Goal: Register for event/course

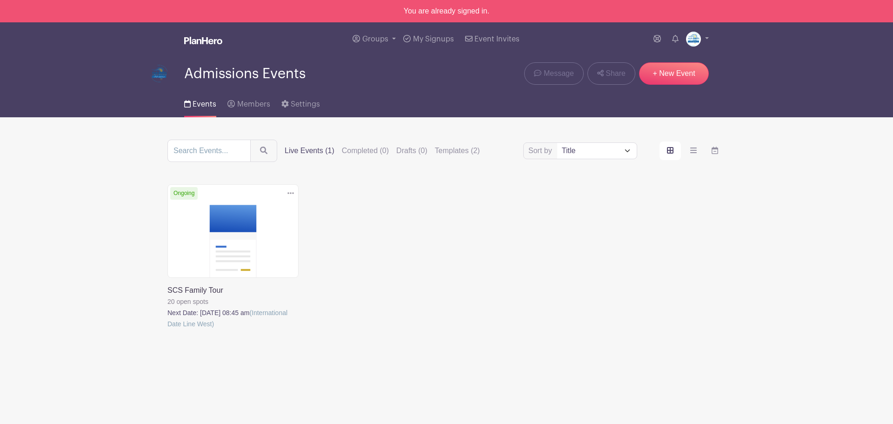
click at [167, 329] on link at bounding box center [167, 329] width 0 height 0
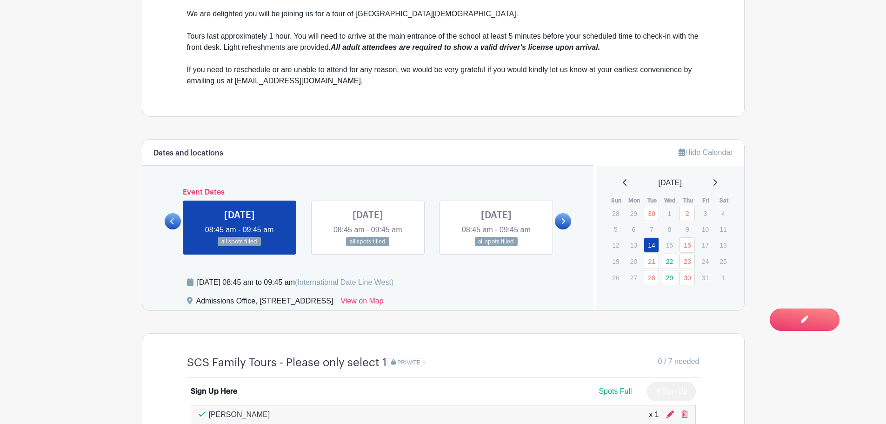
scroll to position [419, 0]
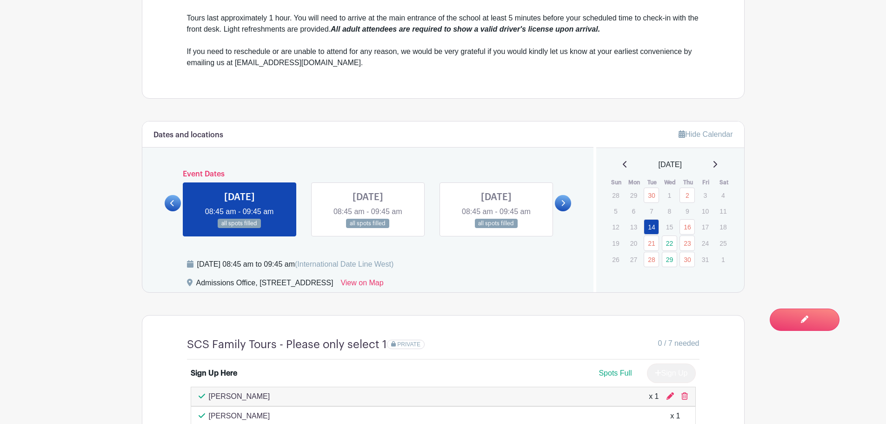
click at [558, 201] on link at bounding box center [563, 203] width 16 height 16
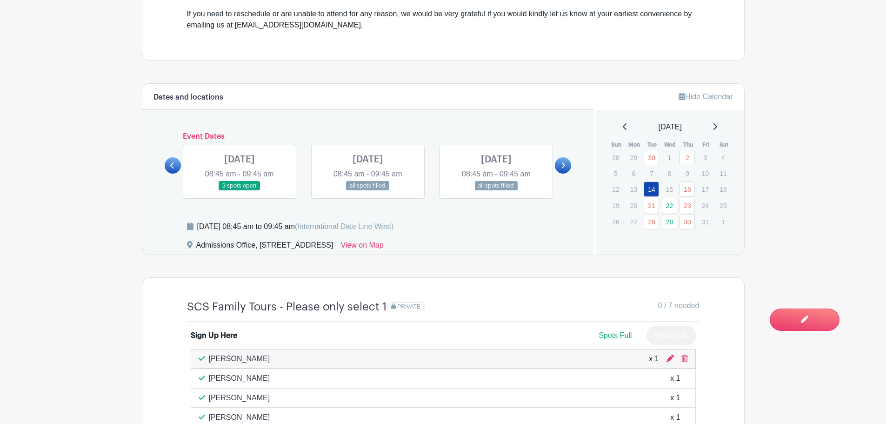
scroll to position [512, 0]
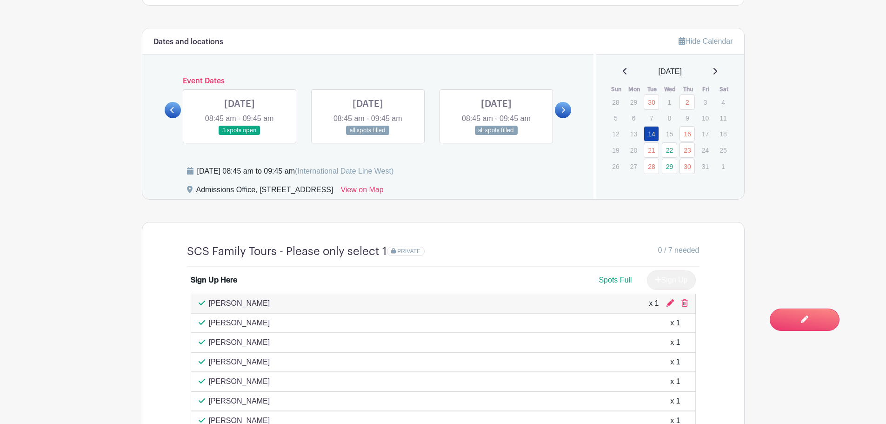
click at [240, 135] on link at bounding box center [240, 135] width 0 height 0
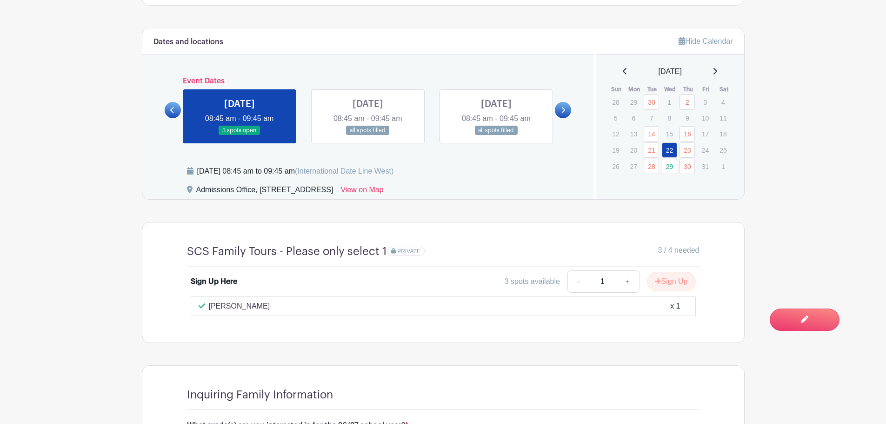
click at [555, 110] on link at bounding box center [563, 110] width 16 height 16
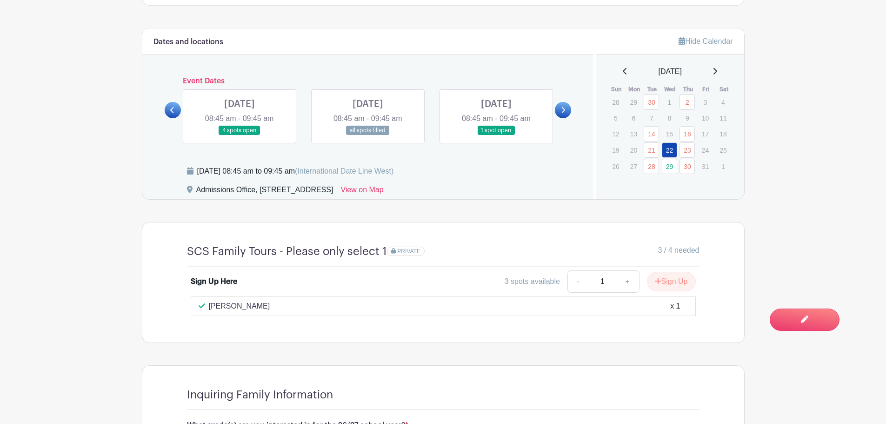
click at [240, 135] on link at bounding box center [240, 135] width 0 height 0
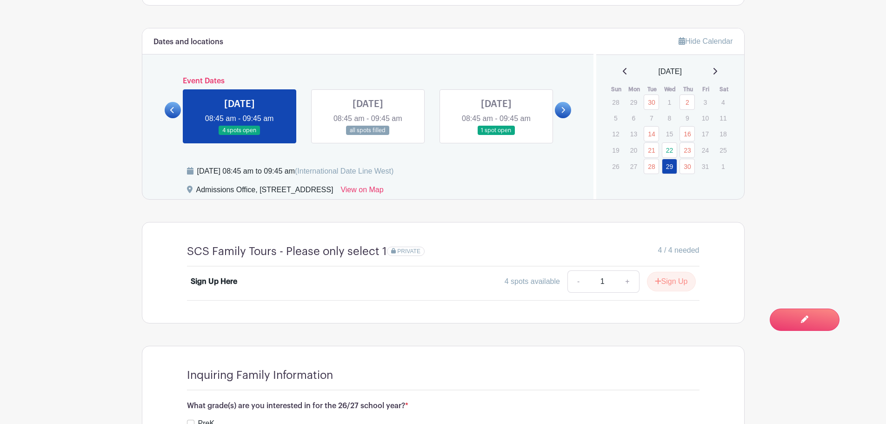
click at [122, 334] on main "Groups All Groups Admissions Events Add New Group My Signups Event Invites My a…" at bounding box center [443, 108] width 886 height 1240
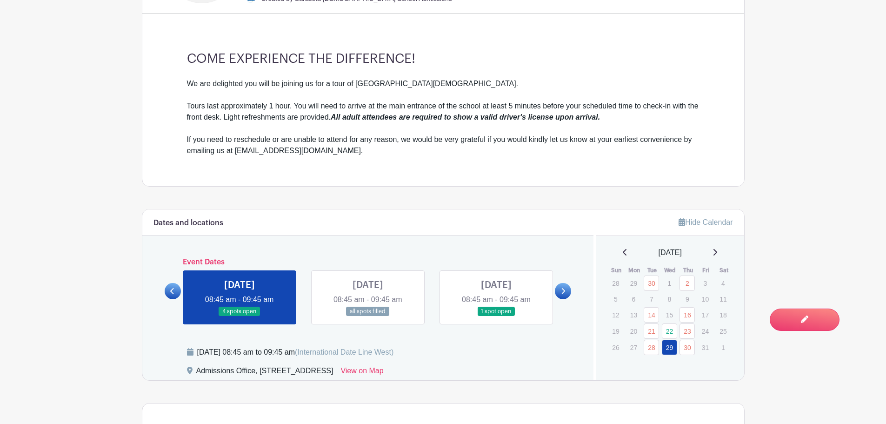
scroll to position [186, 0]
